Goal: Obtain resource: Download file/media

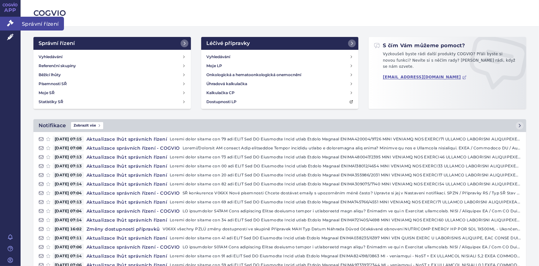
click at [7, 24] on icon at bounding box center [10, 23] width 6 height 6
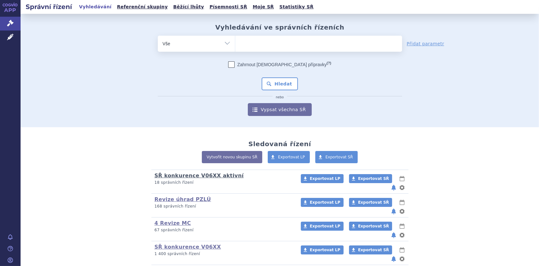
click at [207, 174] on link "SŘ konkurence V06XX aktivní" at bounding box center [198, 175] width 89 height 6
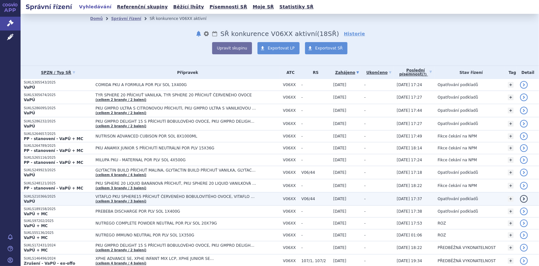
click at [130, 194] on span "VITAFLO PKU SPHERE15 PŘÍCHUŤ ČERVENÉHO BOBULOVITÉHO OVOCE, VITAFLO PKU SPHERE15…" at bounding box center [175, 196] width 161 height 4
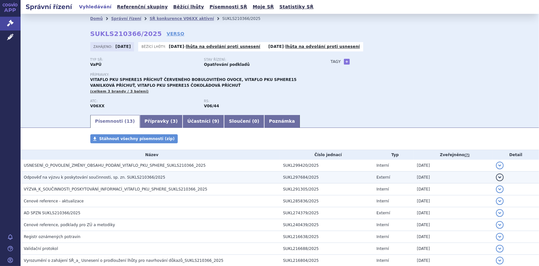
click at [100, 176] on span "Odpověď na výzvu k poskytování součinnosti, sp. zn. SUKLS210366/2025" at bounding box center [94, 177] width 141 height 4
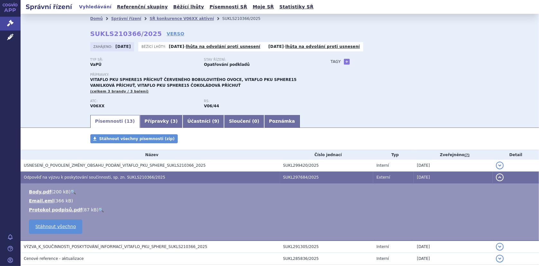
click at [209, 136] on div "Stáhnout všechny písemnosti (zip)" at bounding box center [279, 141] width 405 height 15
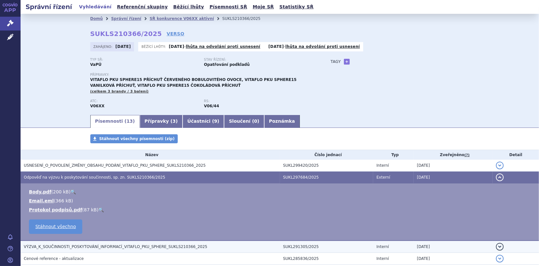
click at [99, 245] on span "VÝZVA_K_SOUČINNOSTI_POSKYTOVÁNÍ_INFORMACÍ_VITAFLO_PKU_SPHERE_SUKLS210366_2025" at bounding box center [115, 246] width 183 height 4
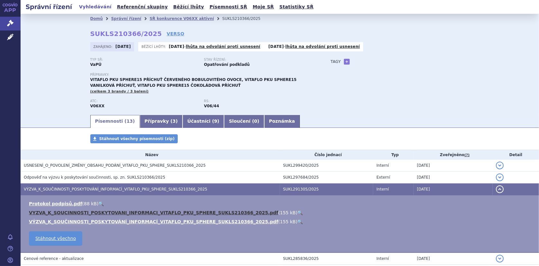
click at [139, 211] on link "VYZVA_K_SOUCINNOSTI_POSKYTOVANI_INFORMACI_VITAFLO_PKU_SPHERE_SUKLS210366_2025.p…" at bounding box center [153, 212] width 249 height 5
click at [171, 211] on link "VYZVA_K_SOUCINNOSTI_POSKYTOVANI_INFORMACI_VITAFLO_PKU_SPHERE_SUKLS210366_2025.p…" at bounding box center [153, 212] width 249 height 5
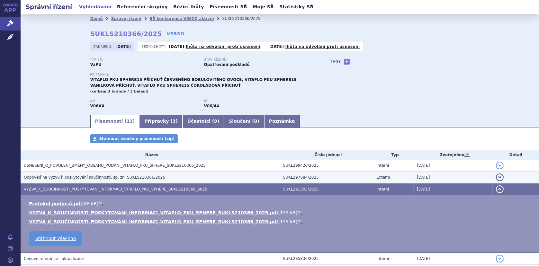
click at [92, 177] on span "Odpověď na výzvu k poskytování součinnosti, sp. zn. SUKLS210366/2025" at bounding box center [94, 177] width 141 height 4
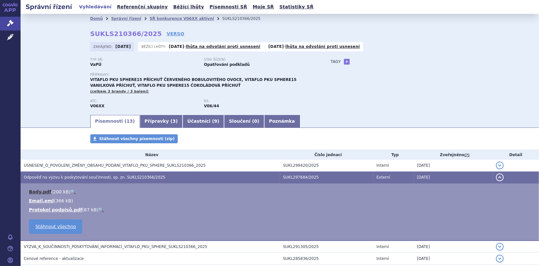
click at [43, 190] on link "Body.pdf" at bounding box center [40, 191] width 22 height 5
click at [70, 189] on link "🔍" at bounding box center [72, 191] width 5 height 5
click at [9, 35] on icon at bounding box center [10, 37] width 6 height 6
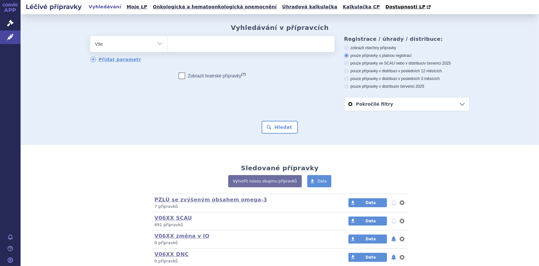
click at [183, 43] on ul at bounding box center [251, 42] width 167 height 13
click at [168, 43] on select at bounding box center [167, 44] width 0 height 16
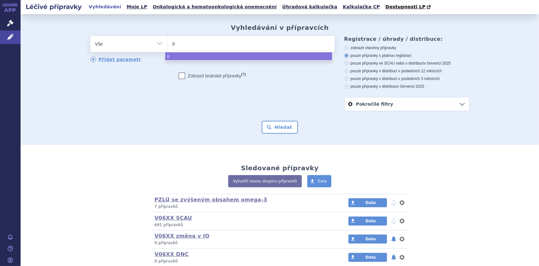
type input "ph"
type input "phu"
type input "p"
drag, startPoint x: 184, startPoint y: 45, endPoint x: 168, endPoint y: 40, distance: 16.5
click at [160, 43] on div "odstranit Vše Přípravek/SUKL kód MAH VPOIS ATC/Aktivní látka" at bounding box center [212, 44] width 244 height 16
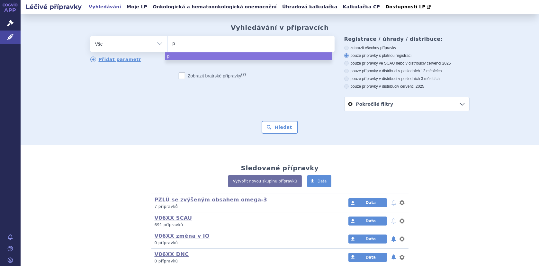
click at [172, 41] on input "p" at bounding box center [175, 43] width 7 height 8
select select "p"
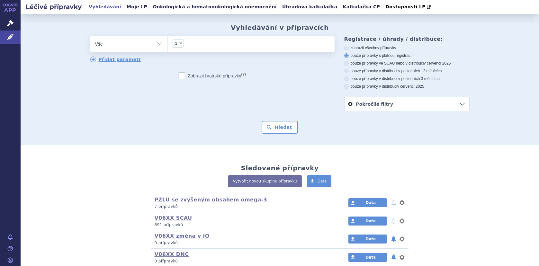
click at [179, 44] on span "×" at bounding box center [181, 43] width 4 height 4
click at [168, 44] on select "p" at bounding box center [167, 44] width 0 height 16
select select
type input "VITAFLO PKU SPHERE15"
select select "VITAFLO PKU SPHERE15"
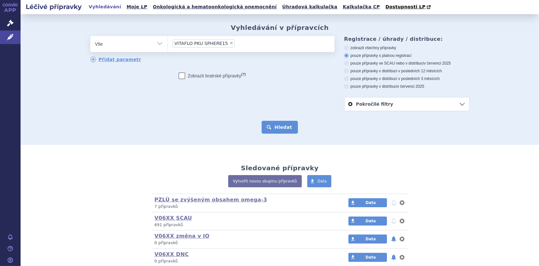
click at [272, 123] on button "Hledat" at bounding box center [279, 127] width 36 height 13
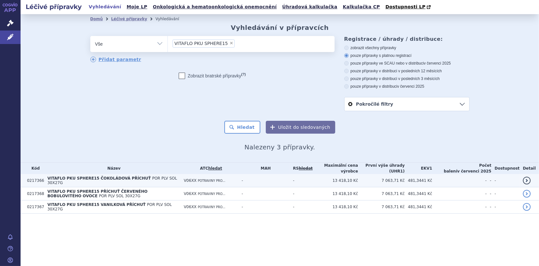
click at [81, 181] on span "VITAFLO PKU SPHERE15 ČOKOLÁDOVÁ PŘÍCHUŤ" at bounding box center [98, 178] width 103 height 4
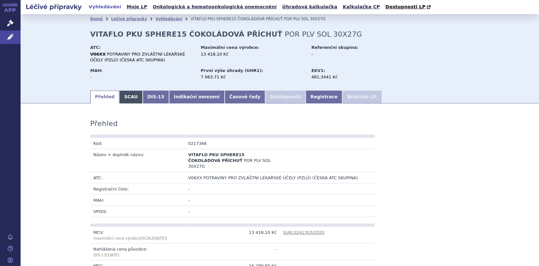
click at [122, 98] on link "SCAU" at bounding box center [130, 97] width 23 height 13
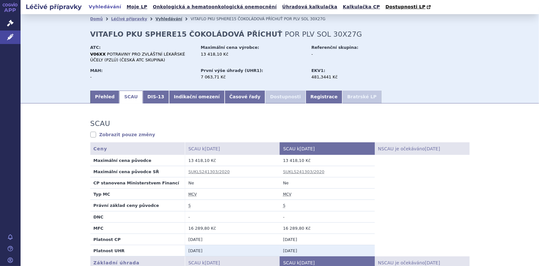
click at [155, 20] on link "Vyhledávání" at bounding box center [168, 19] width 27 height 4
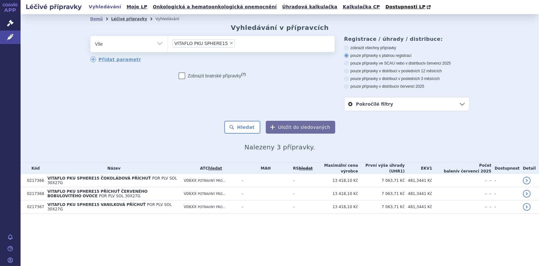
click at [120, 18] on link "Léčivé přípravky" at bounding box center [129, 19] width 36 height 4
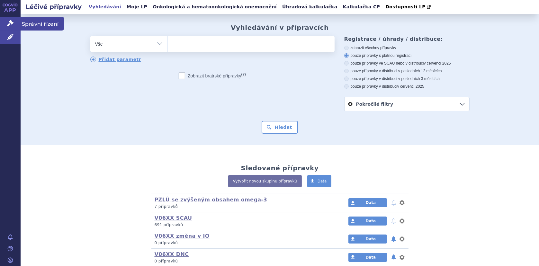
click at [7, 24] on icon at bounding box center [10, 23] width 6 height 6
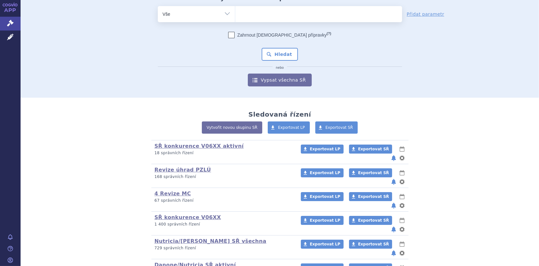
scroll to position [51, 0]
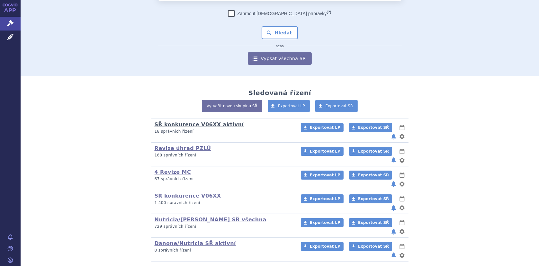
click at [169, 123] on link "SŘ konkurence V06XX aktivní" at bounding box center [198, 124] width 89 height 6
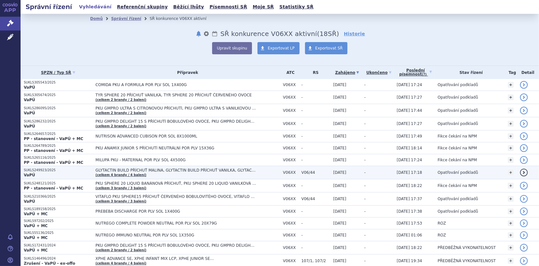
click at [141, 169] on span "GLYTACTIN BUILD PŘÍCHUŤ MALINA, GLYTACTIN BUILD PŘÍCHUŤ VANILKA, GLYTACTIN BUIL…" at bounding box center [175, 170] width 161 height 4
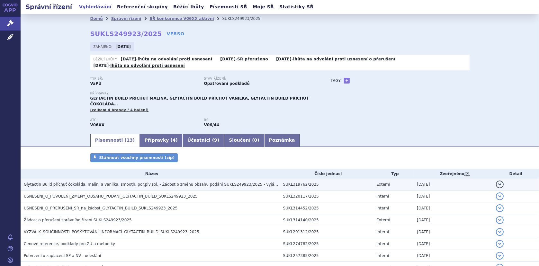
click at [122, 182] on span "Glytactin Build příchuť čokoláda, malin, a vanilka, smooth, por.plv.sol. - Žádo…" at bounding box center [162, 184] width 276 height 4
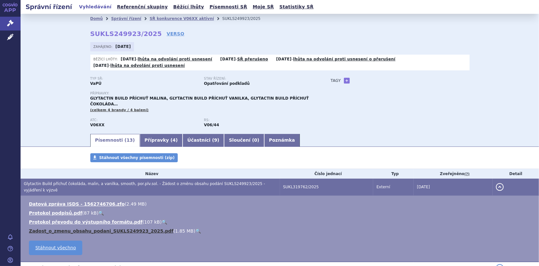
click at [54, 228] on link "Zadost_o_zmenu_obsahu_podani_SUKLS249923_2025.pdf" at bounding box center [101, 230] width 144 height 5
